Goal: Task Accomplishment & Management: Complete application form

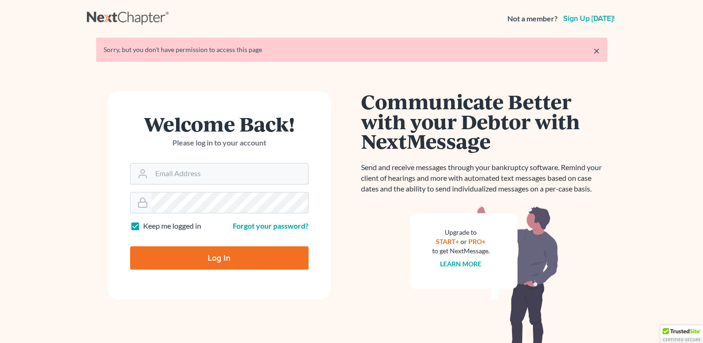
type input "bankruptmenow@yahoo.com"
click at [201, 254] on input "Log In" at bounding box center [219, 257] width 178 height 23
type input "Thinking..."
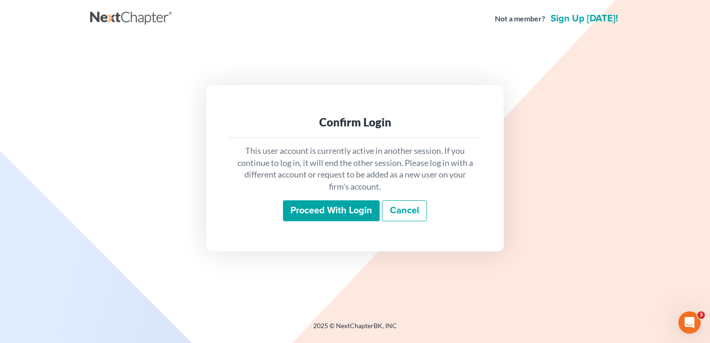
click at [333, 209] on input "Proceed with login" at bounding box center [331, 210] width 97 height 21
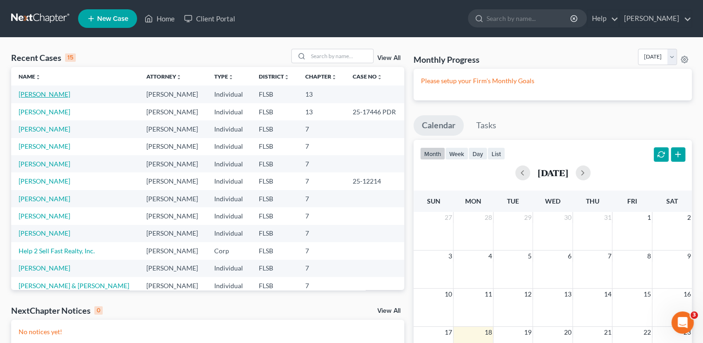
click at [63, 94] on link "Domingo, Alejandro" at bounding box center [45, 94] width 52 height 8
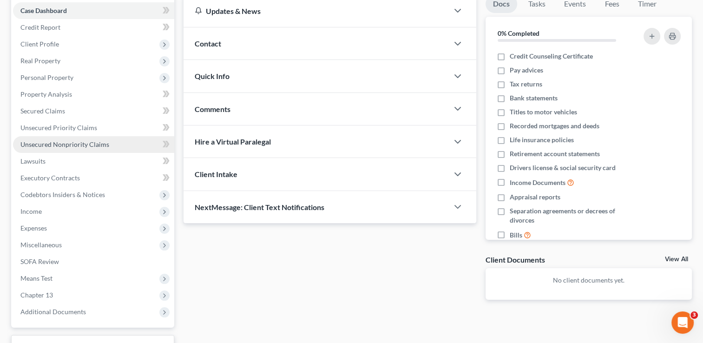
scroll to position [102, 0]
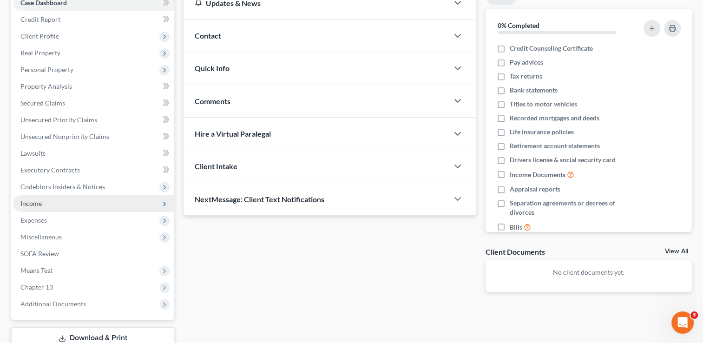
click at [33, 200] on span "Income" at bounding box center [30, 203] width 21 height 8
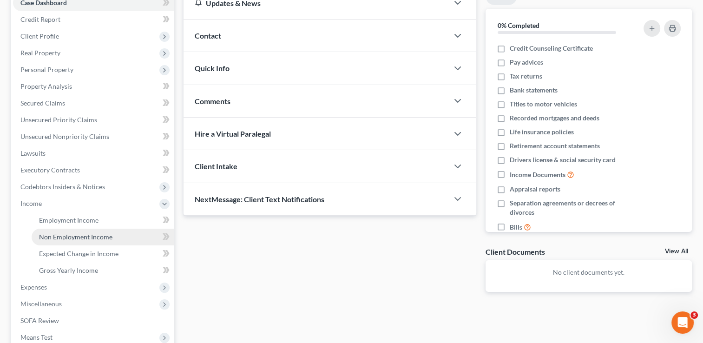
click at [78, 236] on span "Non Employment Income" at bounding box center [75, 237] width 73 height 8
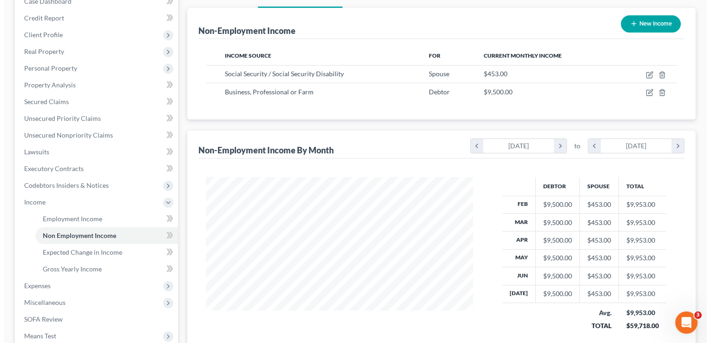
scroll to position [87, 0]
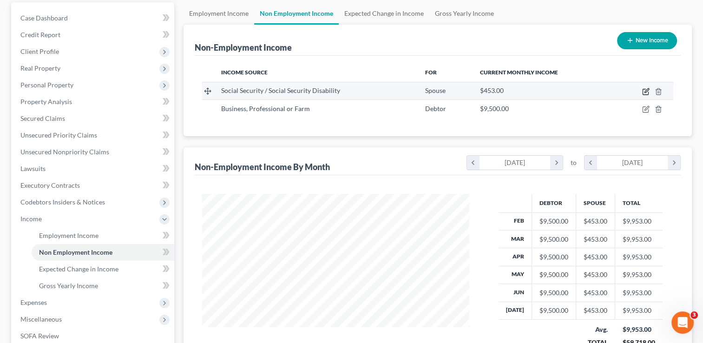
click at [643, 92] on icon "button" at bounding box center [645, 91] width 7 height 7
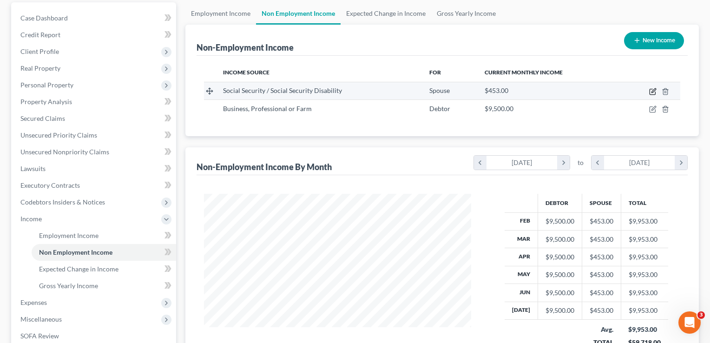
select select "4"
select select "0"
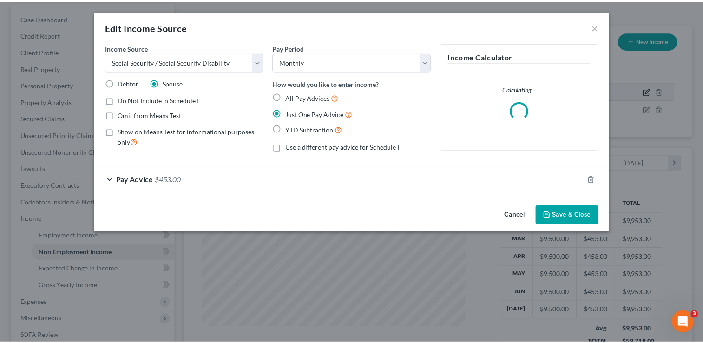
scroll to position [165, 288]
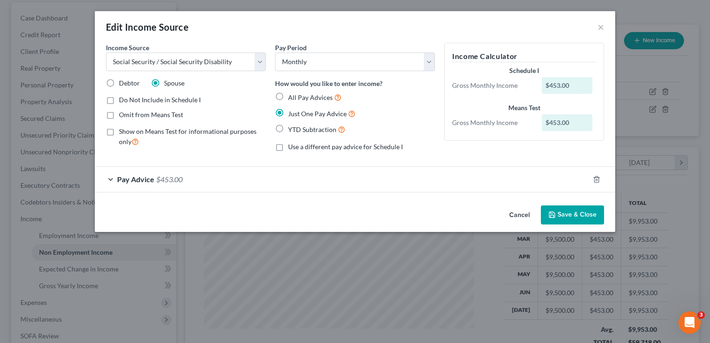
click at [564, 217] on button "Save & Close" at bounding box center [572, 215] width 63 height 20
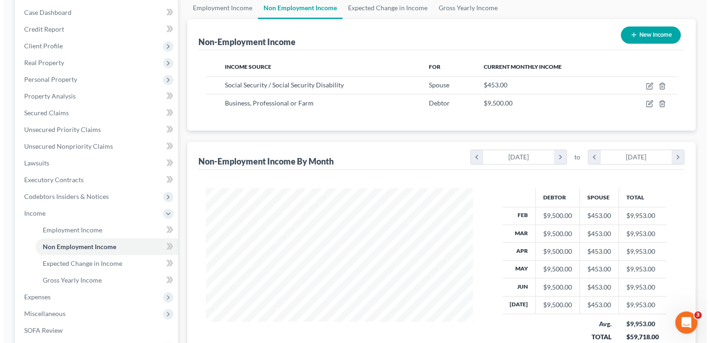
scroll to position [87, 0]
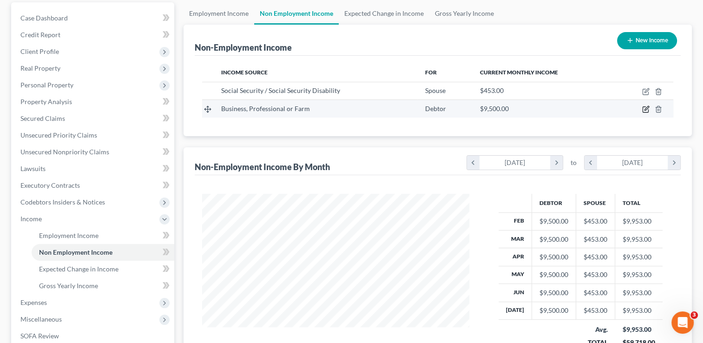
click at [644, 108] on icon "button" at bounding box center [645, 108] width 7 height 7
select select "10"
select select "0"
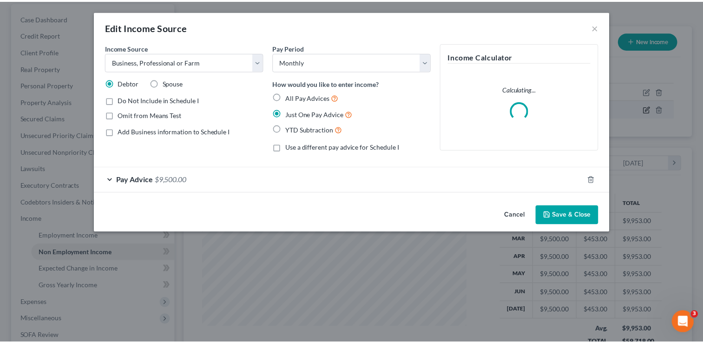
scroll to position [165, 288]
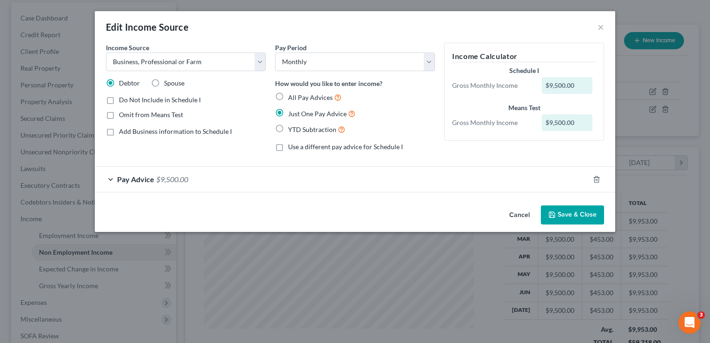
click at [118, 176] on span "Pay Advice" at bounding box center [135, 179] width 37 height 9
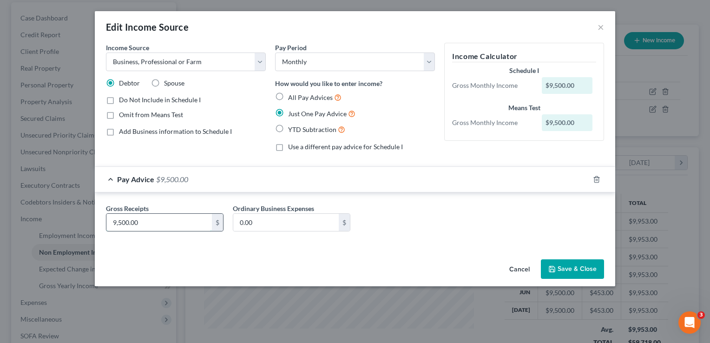
click at [137, 221] on input "9,500.00" at bounding box center [158, 223] width 105 height 18
type input "9,000"
click at [572, 272] on button "Save & Close" at bounding box center [572, 269] width 63 height 20
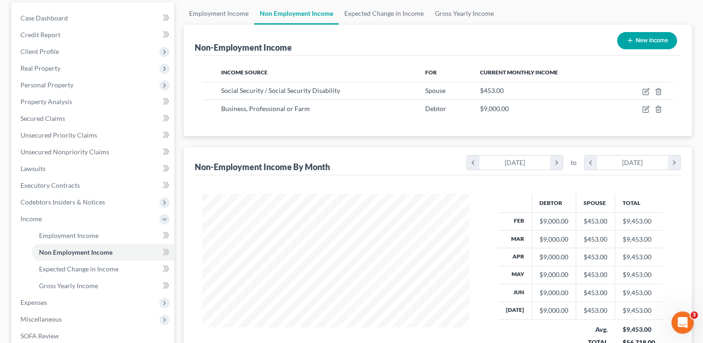
scroll to position [234, 0]
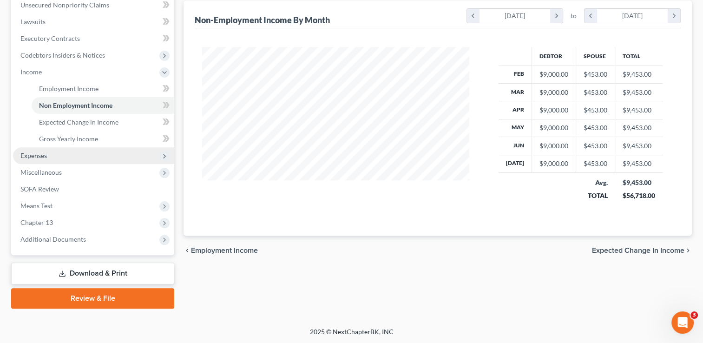
click at [41, 155] on span "Expenses" at bounding box center [33, 155] width 26 height 8
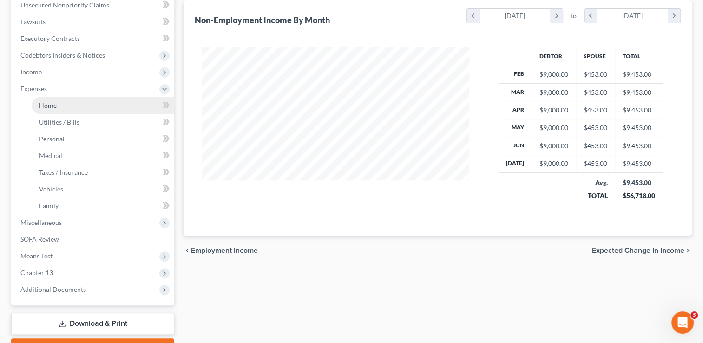
click at [52, 104] on span "Home" at bounding box center [48, 105] width 18 height 8
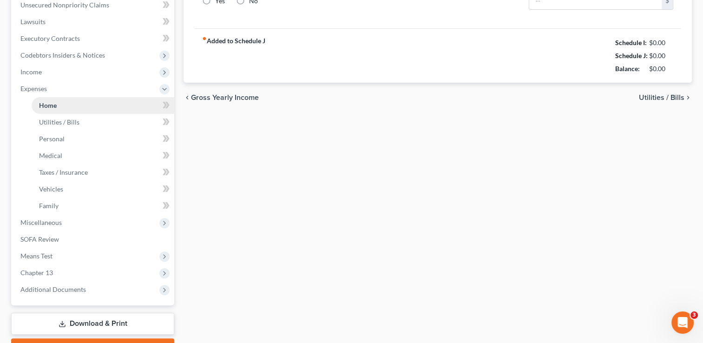
type input "0.00"
radio input "true"
type input "0.00"
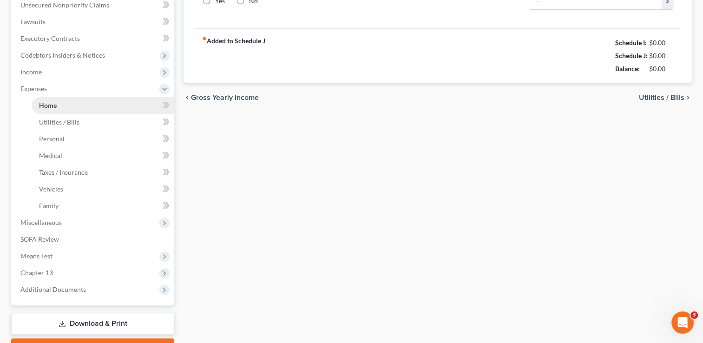
type input "0.00"
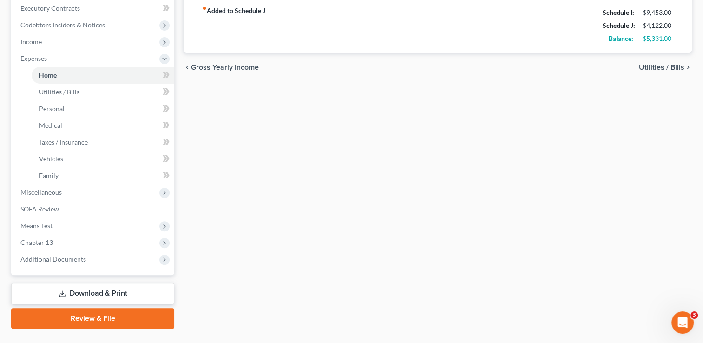
scroll to position [269, 0]
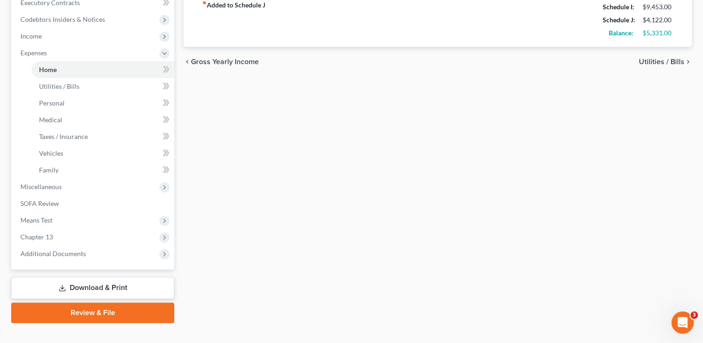
click at [84, 287] on link "Download & Print" at bounding box center [92, 288] width 163 height 22
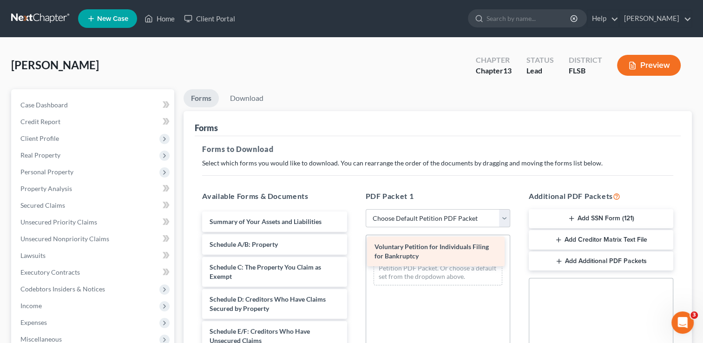
drag, startPoint x: 276, startPoint y: 233, endPoint x: 441, endPoint y: 259, distance: 166.9
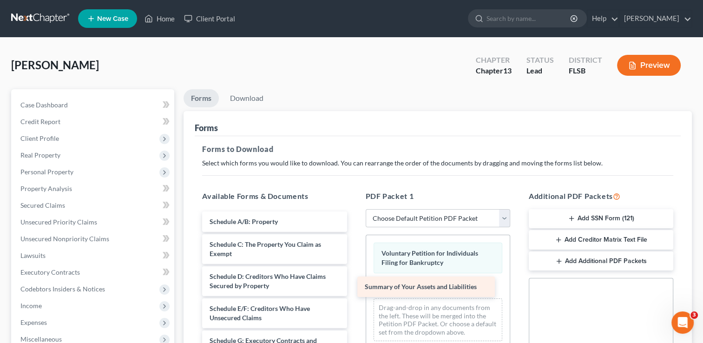
drag, startPoint x: 282, startPoint y: 220, endPoint x: 438, endPoint y: 286, distance: 168.6
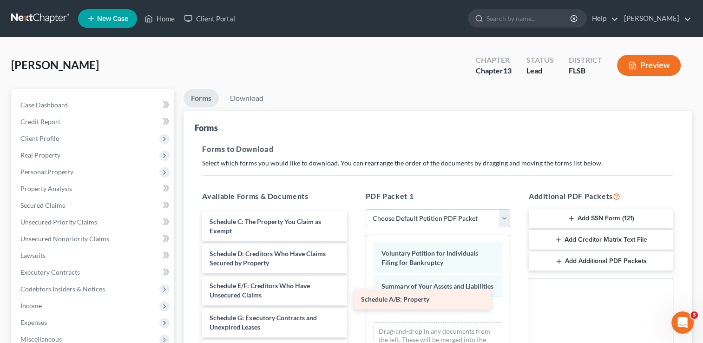
drag, startPoint x: 266, startPoint y: 222, endPoint x: 419, endPoint y: 300, distance: 172.2
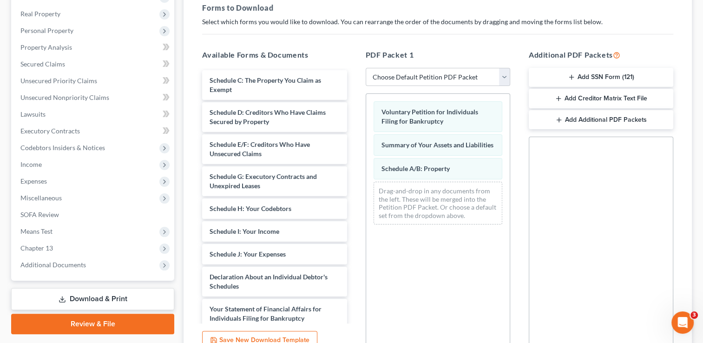
scroll to position [145, 0]
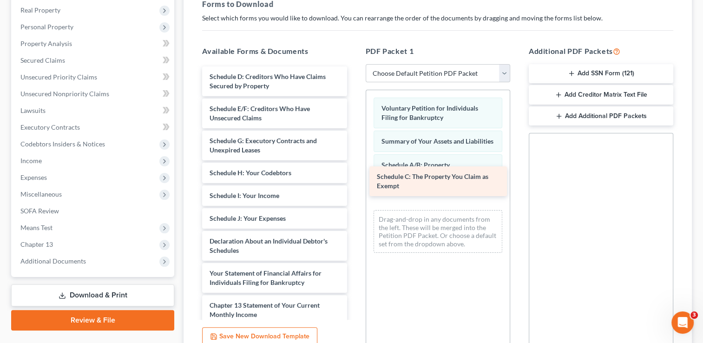
drag, startPoint x: 240, startPoint y: 90, endPoint x: 408, endPoint y: 191, distance: 195.6
click at [354, 191] on div "Schedule C: The Property You Claim as Exempt Schedule C: The Property You Claim…" at bounding box center [274, 261] width 159 height 391
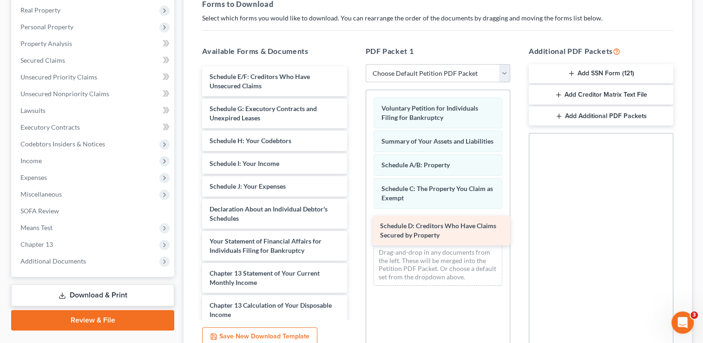
drag, startPoint x: 221, startPoint y: 81, endPoint x: 392, endPoint y: 229, distance: 226.2
click at [354, 229] on div "Schedule D: Creditors Who Have Claims Secured by Property Schedule D: Creditors…" at bounding box center [274, 245] width 159 height 359
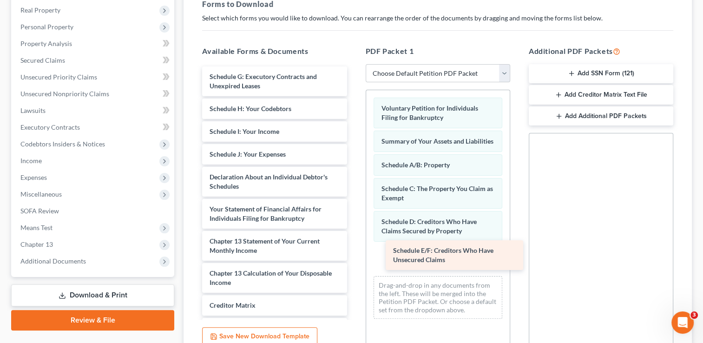
drag, startPoint x: 223, startPoint y: 76, endPoint x: 406, endPoint y: 249, distance: 252.0
click at [354, 249] on div "Schedule E/F: Creditors Who Have Unsecured Claims Schedule E/F: Creditors Who H…" at bounding box center [274, 229] width 159 height 327
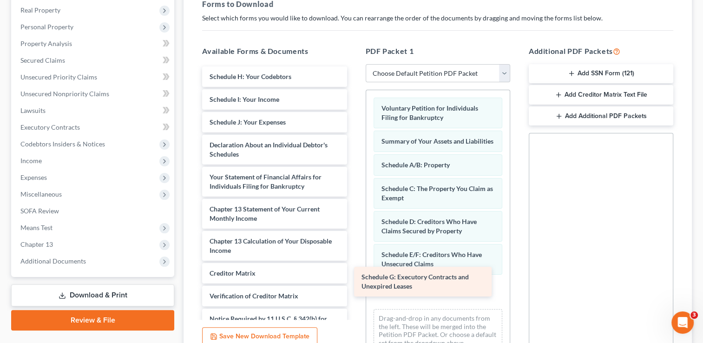
drag, startPoint x: 224, startPoint y: 85, endPoint x: 380, endPoint y: 283, distance: 252.7
click at [354, 283] on div "Schedule G: Executory Contracts and Unexpired Leases Schedule G: Executory Cont…" at bounding box center [274, 213] width 159 height 294
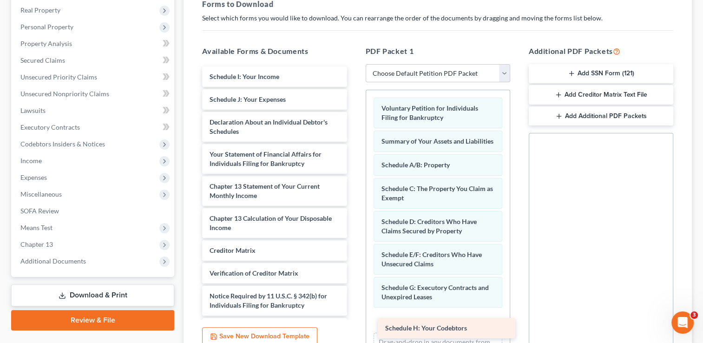
drag, startPoint x: 224, startPoint y: 72, endPoint x: 399, endPoint y: 325, distance: 306.8
click at [354, 325] on div "Schedule H: Your Codebtors Schedule H: Your Codebtors Schedule I: Your Income S…" at bounding box center [274, 202] width 159 height 272
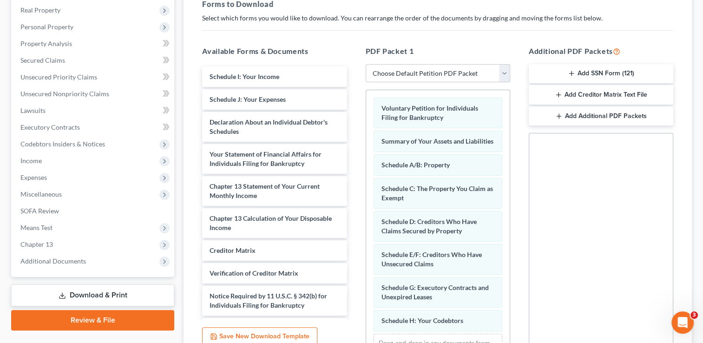
scroll to position [46, 0]
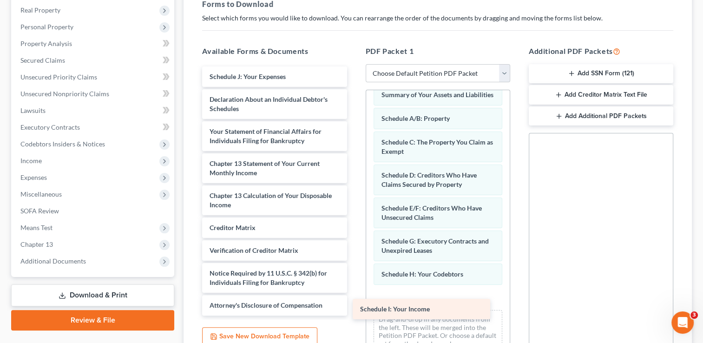
drag, startPoint x: 247, startPoint y: 78, endPoint x: 399, endPoint y: 310, distance: 277.4
click at [354, 310] on div "Schedule I: Your Income Schedule I: Your Income Schedule J: Your Expenses Decla…" at bounding box center [274, 190] width 159 height 249
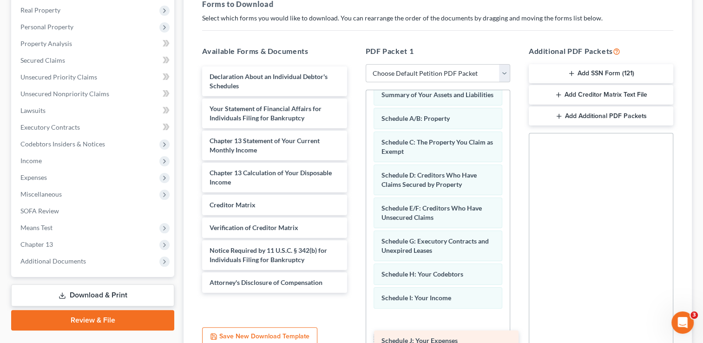
drag, startPoint x: 245, startPoint y: 76, endPoint x: 416, endPoint y: 334, distance: 309.6
click at [354, 293] on div "Schedule J: Your Expenses Schedule J: Your Expenses Declaration About an Indivi…" at bounding box center [274, 179] width 159 height 226
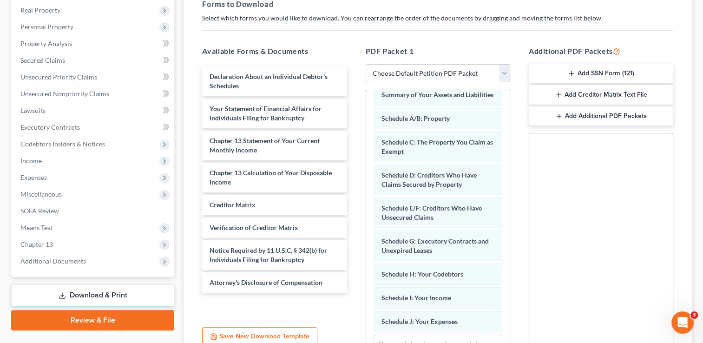
scroll to position [93, 0]
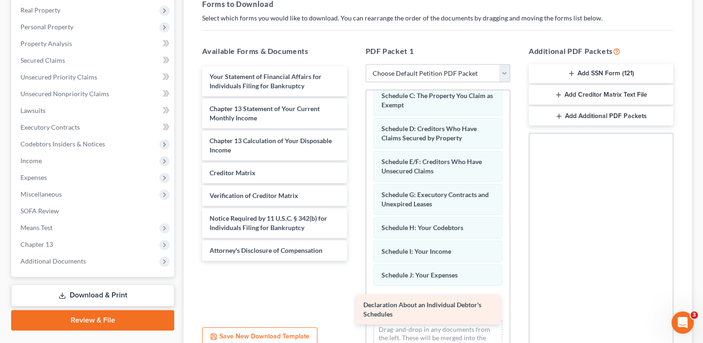
drag, startPoint x: 261, startPoint y: 78, endPoint x: 415, endPoint y: 307, distance: 275.8
click at [354, 261] on div "Declaration About an Individual Debtor's Schedules Declaration About an Individ…" at bounding box center [274, 163] width 159 height 194
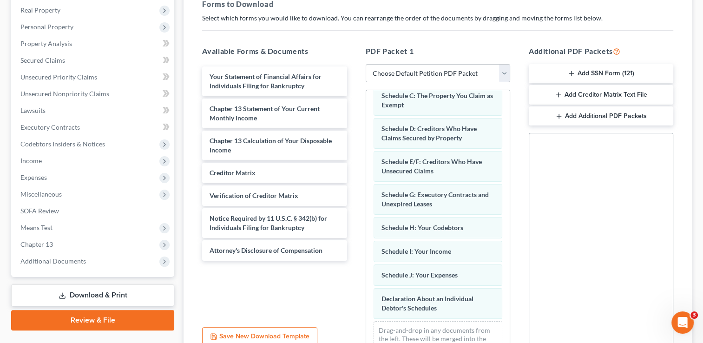
scroll to position [126, 0]
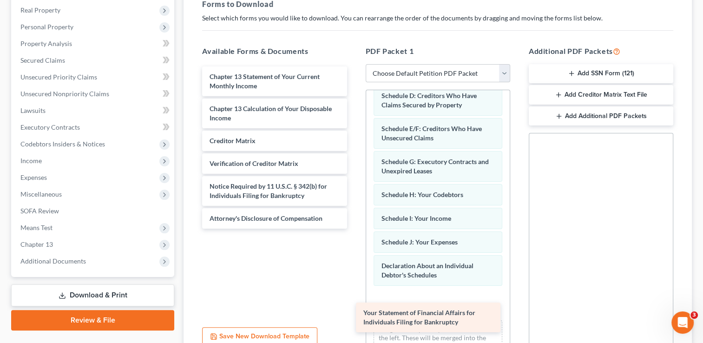
drag, startPoint x: 236, startPoint y: 79, endPoint x: 390, endPoint y: 312, distance: 278.9
click at [354, 229] on div "Your Statement of Financial Affairs for Individuals Filing for Bankruptcy Your …" at bounding box center [274, 147] width 159 height 162
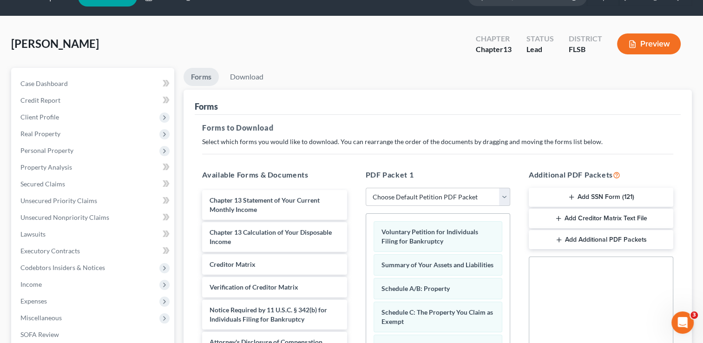
scroll to position [20, 0]
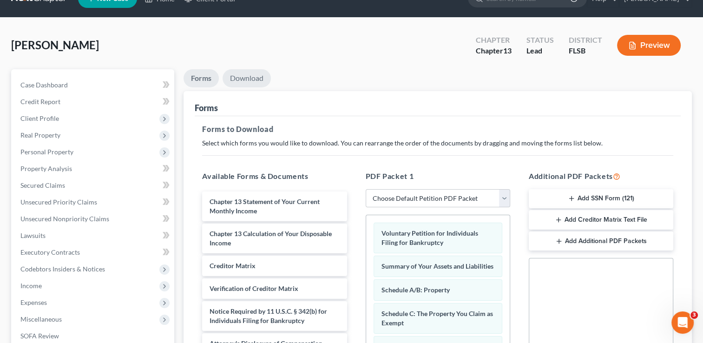
click at [244, 79] on link "Download" at bounding box center [246, 78] width 48 height 18
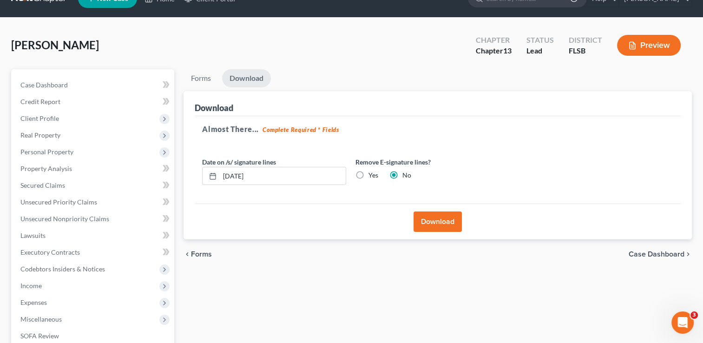
click at [448, 222] on button "Download" at bounding box center [437, 221] width 48 height 20
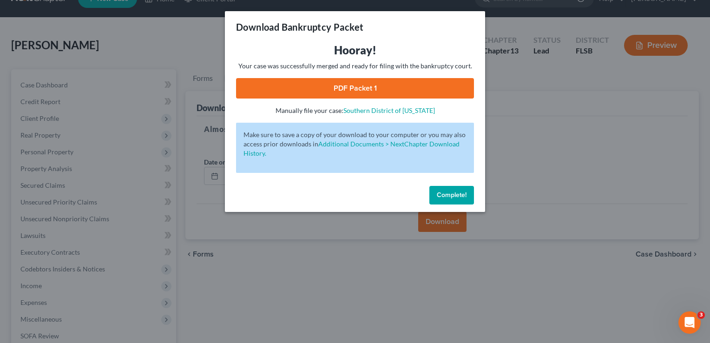
click at [379, 81] on link "PDF Packet 1" at bounding box center [355, 88] width 238 height 20
click at [447, 196] on span "Complete!" at bounding box center [452, 195] width 30 height 8
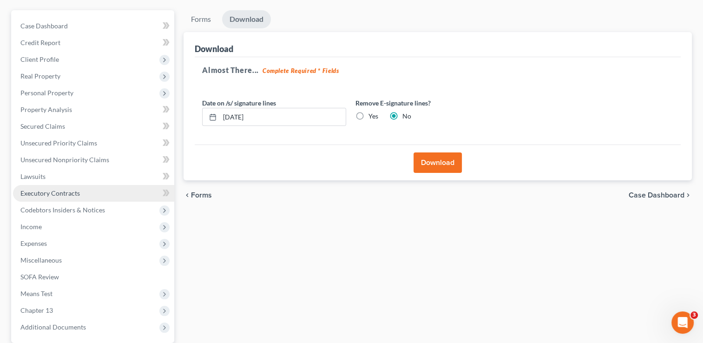
scroll to position [76, 0]
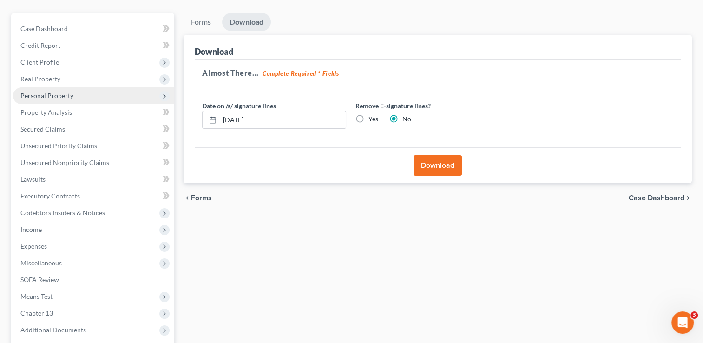
click at [49, 96] on span "Personal Property" at bounding box center [46, 95] width 53 height 8
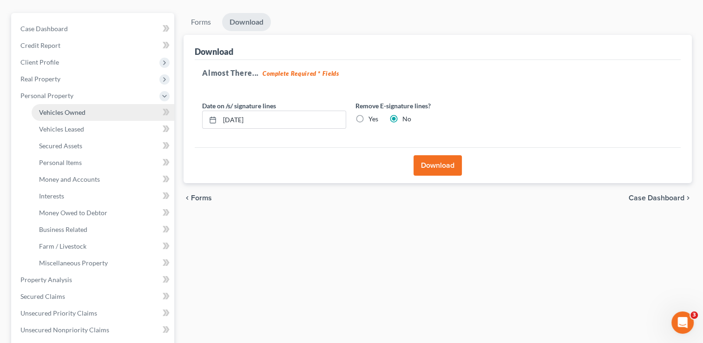
click at [54, 112] on span "Vehicles Owned" at bounding box center [62, 112] width 46 height 8
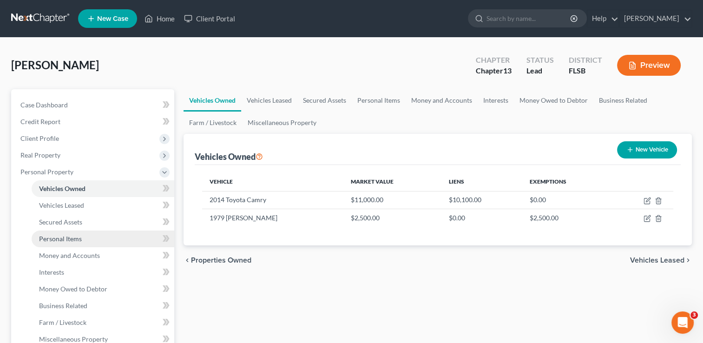
click at [78, 236] on span "Personal Items" at bounding box center [60, 239] width 43 height 8
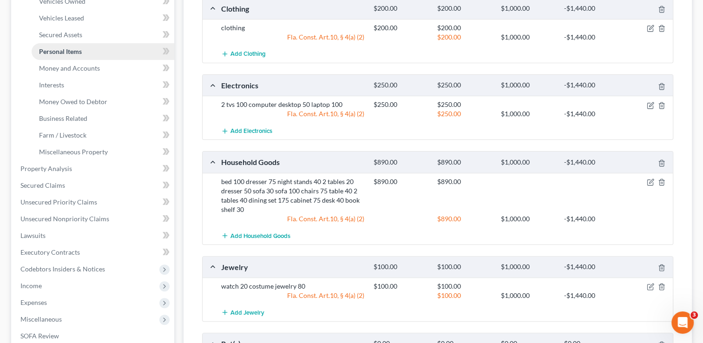
scroll to position [187, 0]
click at [72, 69] on span "Money and Accounts" at bounding box center [69, 69] width 61 height 8
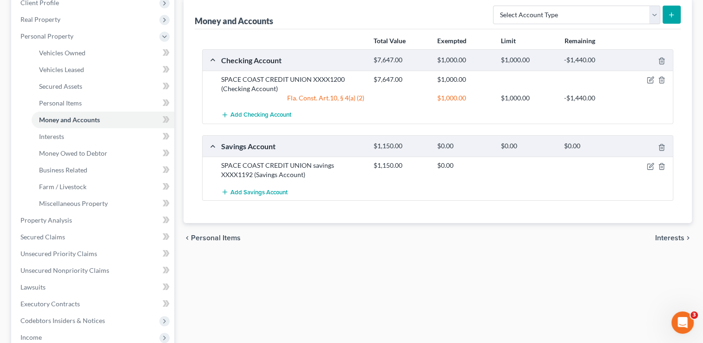
scroll to position [136, 0]
click at [58, 137] on span "Interests" at bounding box center [51, 136] width 25 height 8
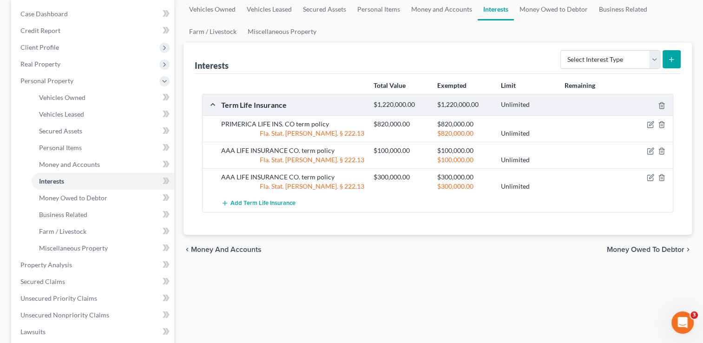
scroll to position [92, 0]
click at [651, 124] on icon "button" at bounding box center [650, 123] width 7 height 7
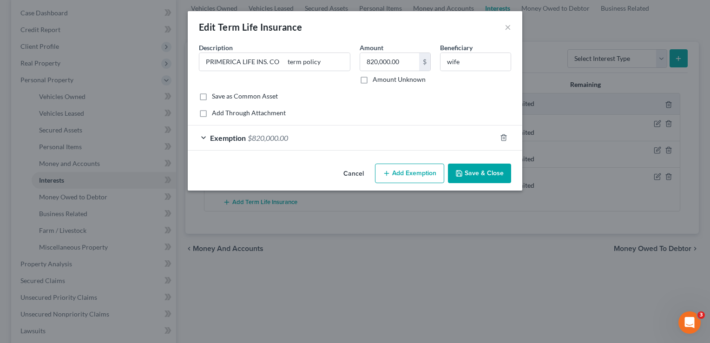
click at [422, 109] on div "Add Through Attachment" at bounding box center [355, 112] width 312 height 9
click at [506, 26] on button "×" at bounding box center [507, 26] width 7 height 11
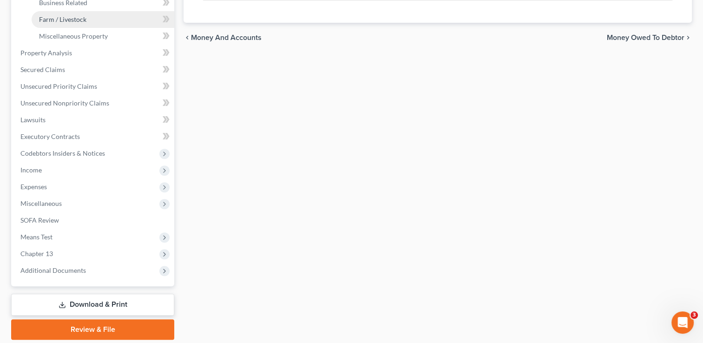
scroll to position [306, 0]
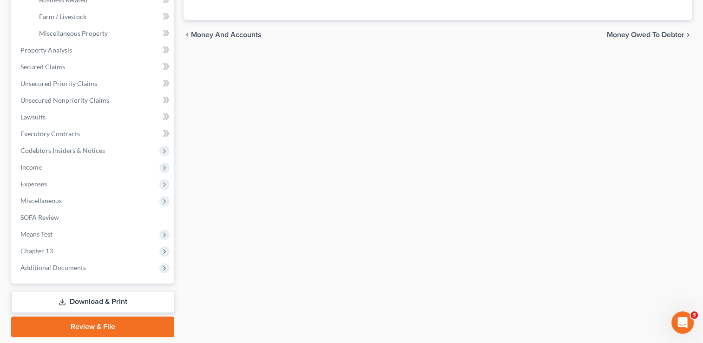
click at [87, 302] on link "Download & Print" at bounding box center [92, 302] width 163 height 22
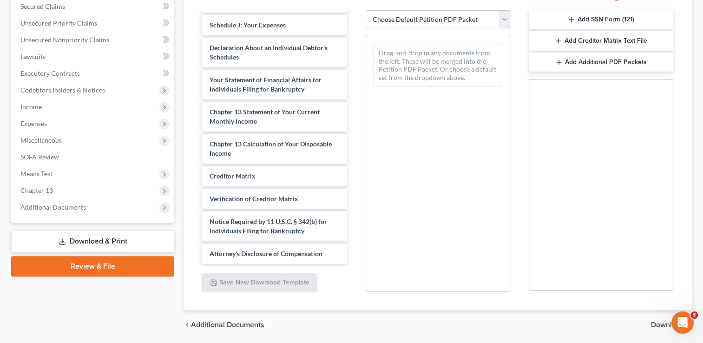
scroll to position [199, 0]
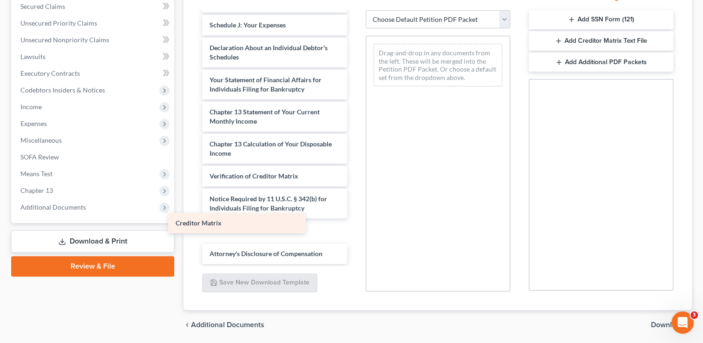
drag, startPoint x: 227, startPoint y: 176, endPoint x: 193, endPoint y: 225, distance: 59.0
click at [195, 225] on div "Creditor Matrix Voluntary Petition for Individuals Filing for Bankruptcy Summar…" at bounding box center [274, 14] width 159 height 500
drag, startPoint x: 569, startPoint y: 36, endPoint x: 491, endPoint y: 60, distance: 81.2
click at [491, 60] on div "Available Forms & Documents Voluntary Petition for Individuals Filing for Bankr…" at bounding box center [438, 141] width 490 height 315
drag, startPoint x: 602, startPoint y: 40, endPoint x: 544, endPoint y: 52, distance: 58.8
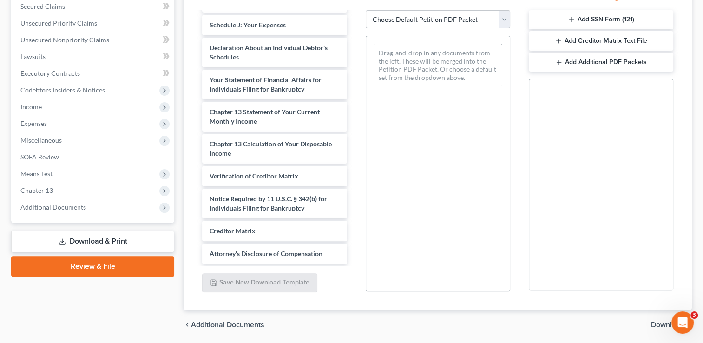
click at [544, 52] on div "Additional PDF Packets Add SSN Form (121) Add Creditor Matrix Text File Add Add…" at bounding box center [600, 141] width 163 height 315
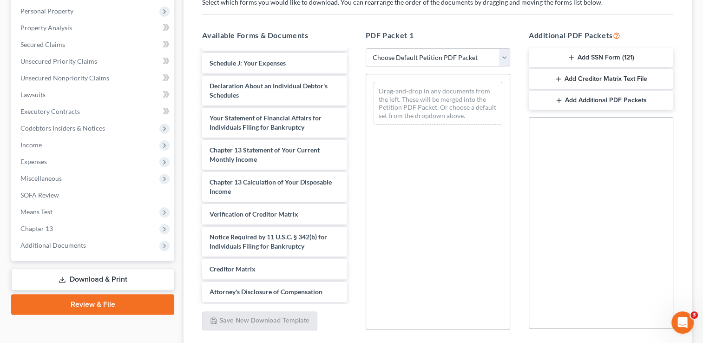
click at [562, 77] on button "Add Creditor Matrix Text File" at bounding box center [601, 79] width 144 height 20
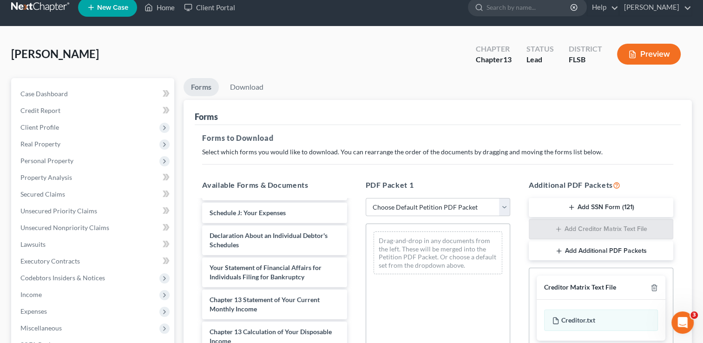
scroll to position [0, 0]
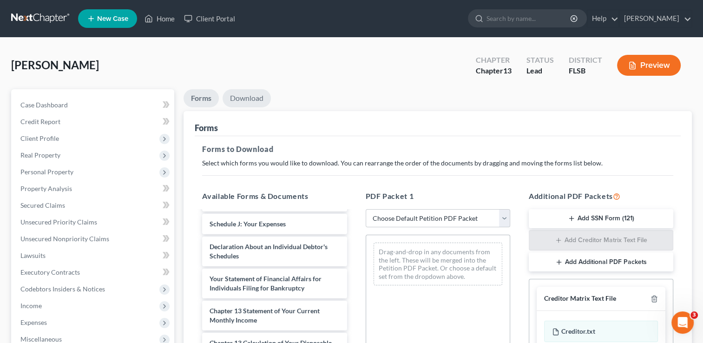
click at [247, 98] on link "Download" at bounding box center [246, 98] width 48 height 18
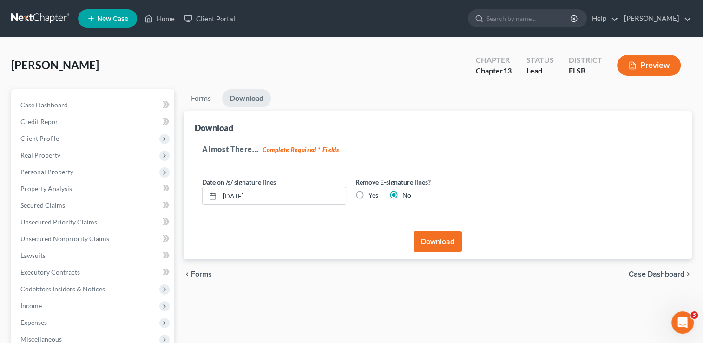
click at [437, 241] on button "Download" at bounding box center [437, 241] width 48 height 20
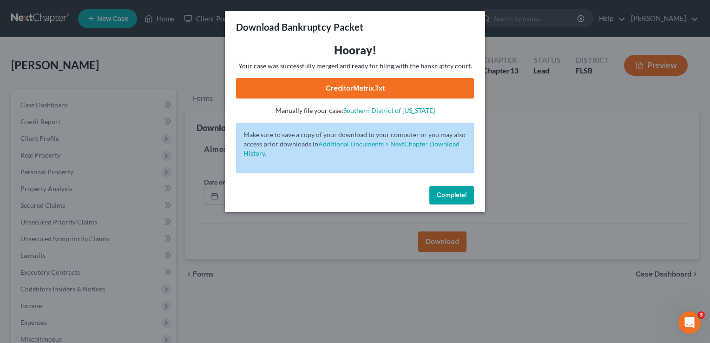
click at [344, 93] on link "CreditorMatrix.txt" at bounding box center [355, 88] width 238 height 20
click at [451, 202] on button "Complete!" at bounding box center [451, 195] width 45 height 19
